Goal: Information Seeking & Learning: Learn about a topic

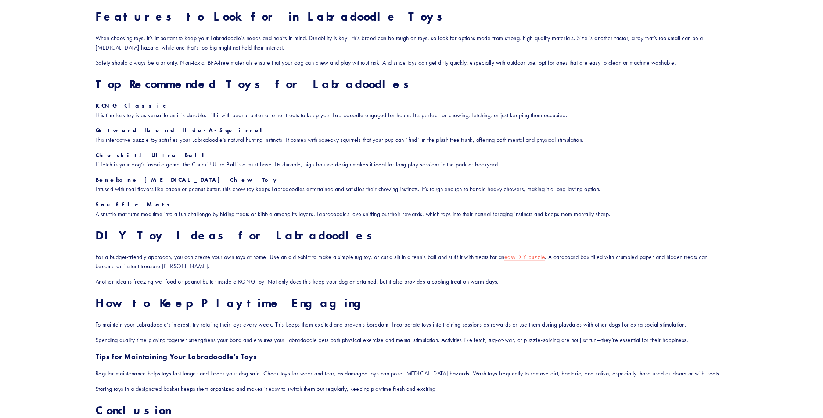
click at [69, 186] on section "What Are the Best Toys to Keep My Labradoodle Engaged? Labradoodles are bundles…" at bounding box center [411, 11] width 705 height 1203
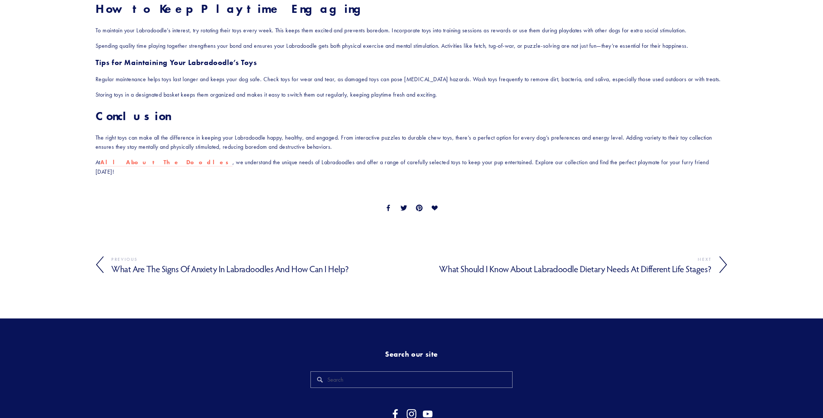
scroll to position [1006, 0]
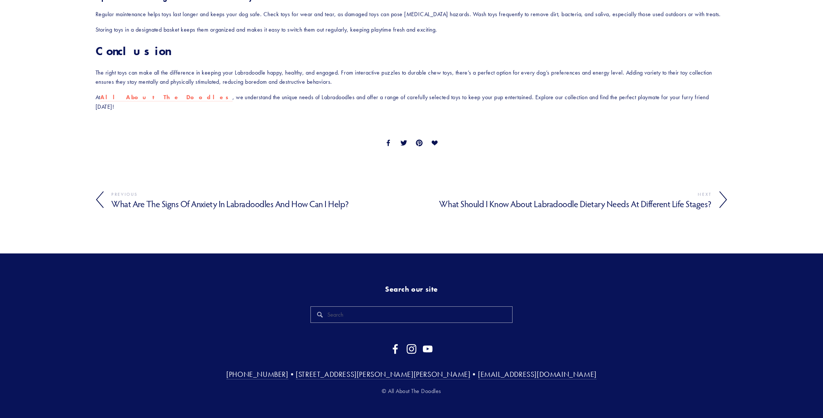
click at [259, 209] on h4 "What Are the Signs of Anxiety in Labradoodles and How Can I Help?" at bounding box center [261, 204] width 300 height 11
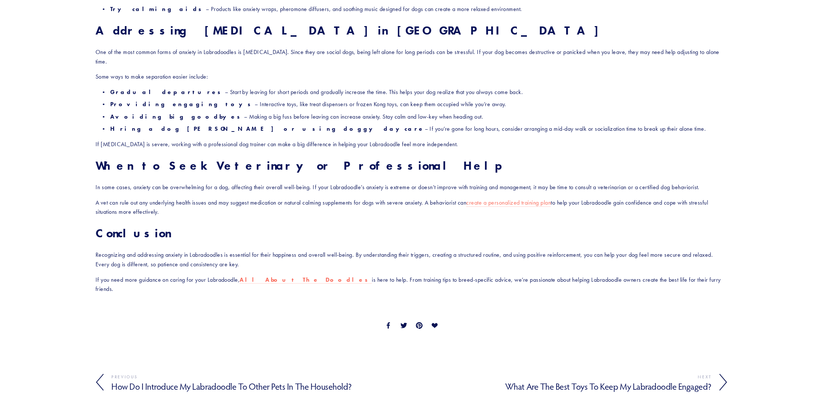
scroll to position [962, 0]
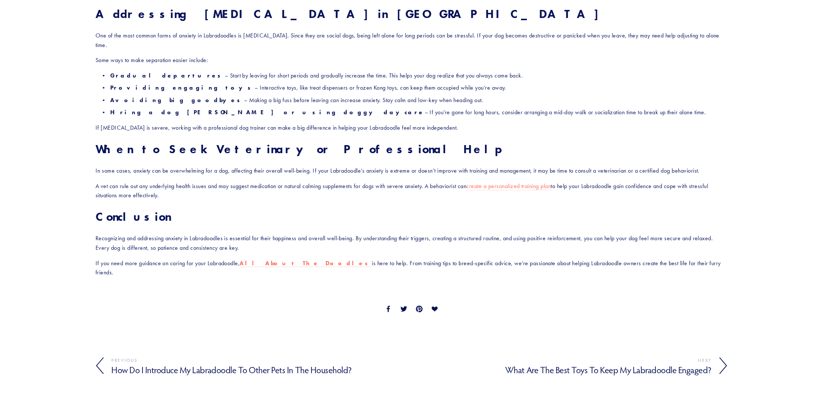
click at [240, 365] on h4 "How Do I Introduce My Labradoodle to Other Pets in the Household?" at bounding box center [261, 370] width 300 height 11
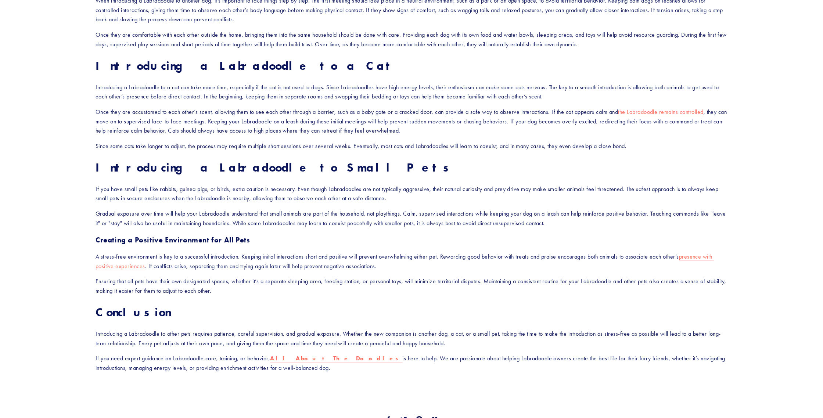
scroll to position [543, 0]
